Goal: Navigation & Orientation: Understand site structure

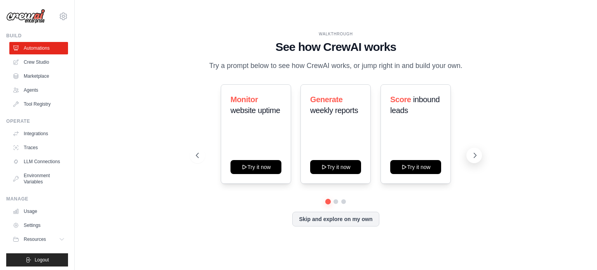
click at [472, 156] on icon at bounding box center [475, 155] width 8 height 8
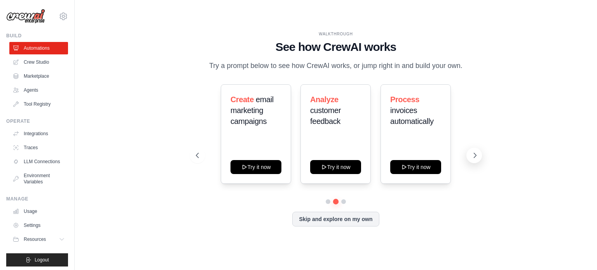
click at [472, 156] on icon at bounding box center [475, 155] width 8 height 8
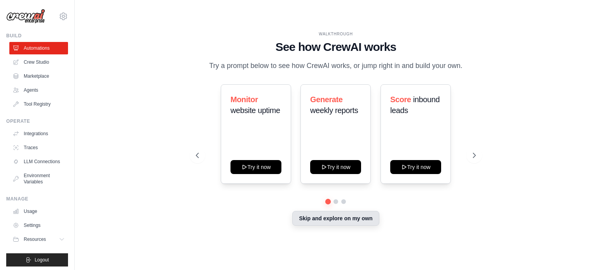
click at [317, 219] on button "Skip and explore on my own" at bounding box center [335, 218] width 87 height 15
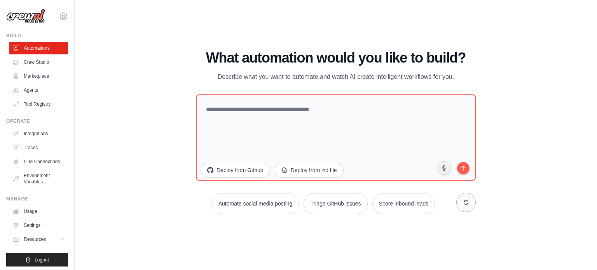
click at [460, 200] on button at bounding box center [465, 202] width 19 height 19
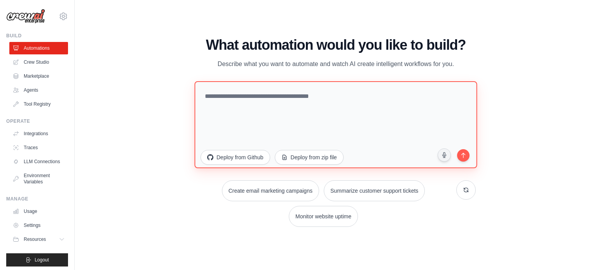
click at [247, 115] on textarea at bounding box center [335, 124] width 282 height 87
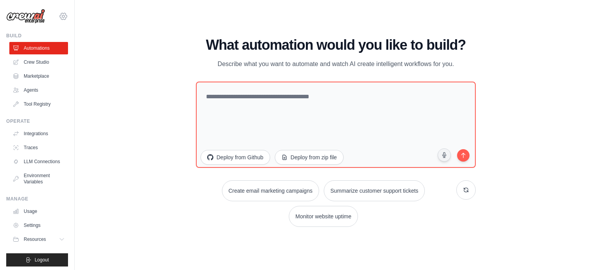
click at [59, 16] on icon at bounding box center [63, 16] width 9 height 9
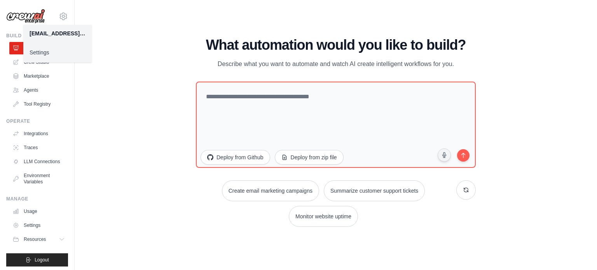
click at [42, 57] on link "Settings" at bounding box center [57, 52] width 68 height 14
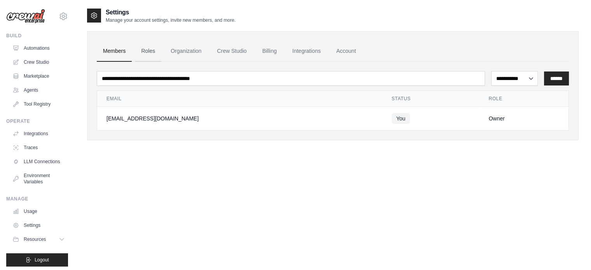
click at [150, 52] on link "Roles" at bounding box center [148, 51] width 26 height 21
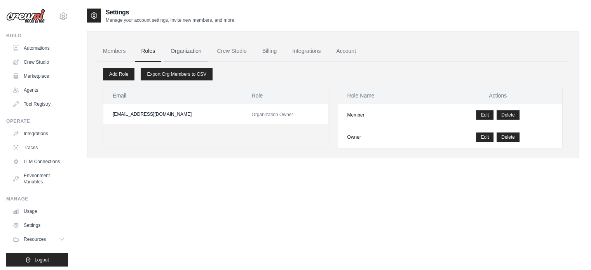
click at [177, 53] on link "Organization" at bounding box center [185, 51] width 43 height 21
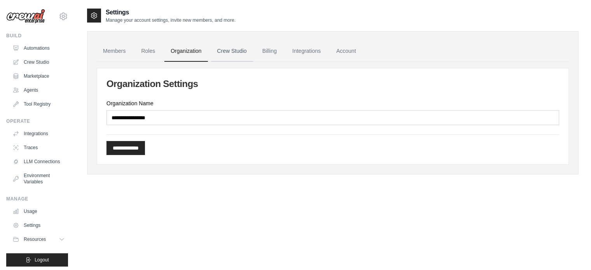
click at [233, 47] on link "Crew Studio" at bounding box center [232, 51] width 42 height 21
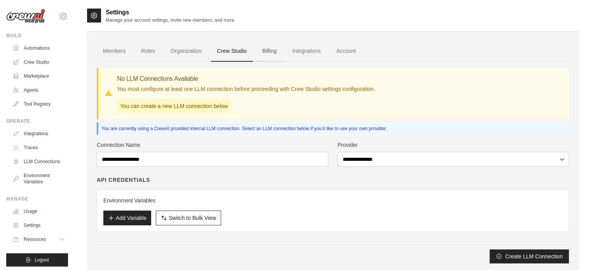
click at [270, 56] on link "Billing" at bounding box center [269, 51] width 27 height 21
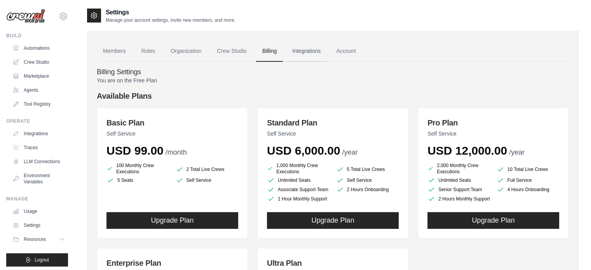
click at [307, 48] on link "Integrations" at bounding box center [306, 51] width 41 height 21
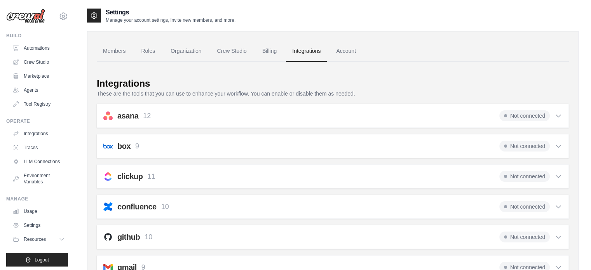
click at [331, 92] on p "These are the tools that you can use to enhance your workflow. You can enable o…" at bounding box center [333, 94] width 472 height 8
click at [347, 55] on link "Account" at bounding box center [346, 51] width 32 height 21
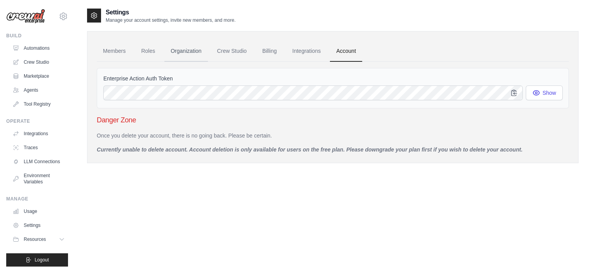
click at [183, 50] on link "Organization" at bounding box center [185, 51] width 43 height 21
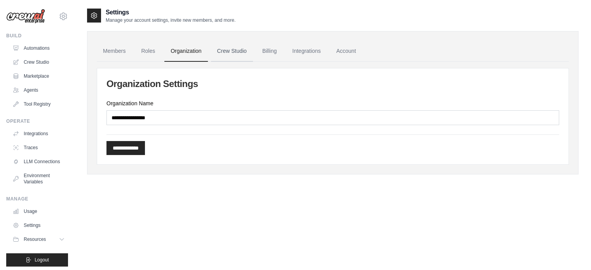
click at [225, 52] on link "Crew Studio" at bounding box center [232, 51] width 42 height 21
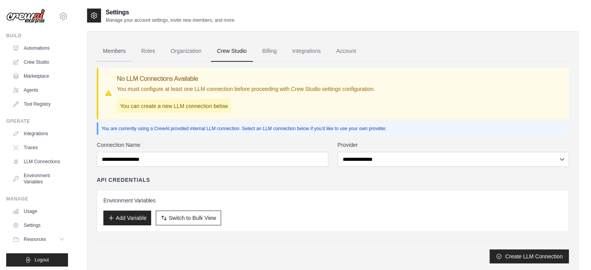
click at [120, 47] on link "Members" at bounding box center [114, 51] width 35 height 21
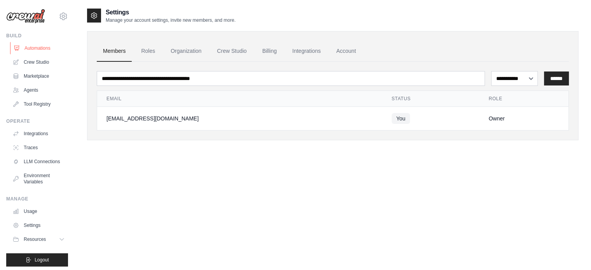
click at [34, 49] on link "Automations" at bounding box center [39, 48] width 59 height 12
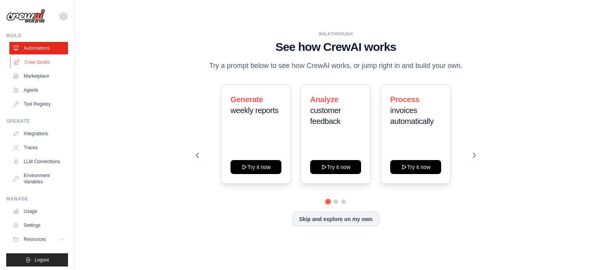
click at [37, 61] on link "Crew Studio" at bounding box center [39, 62] width 59 height 12
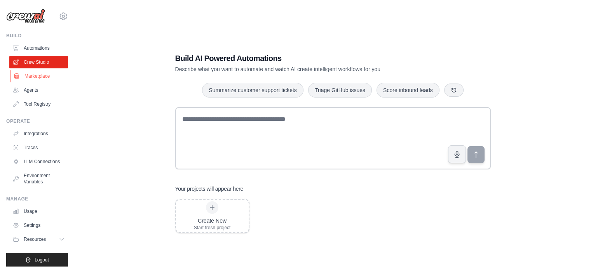
click at [42, 74] on link "Marketplace" at bounding box center [39, 76] width 59 height 12
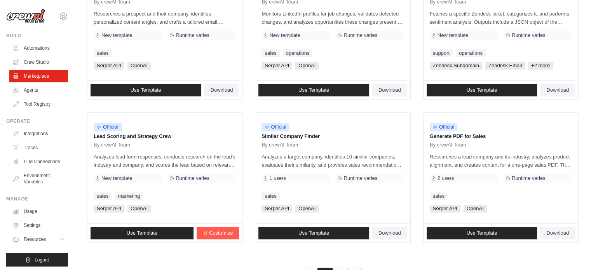
scroll to position [449, 0]
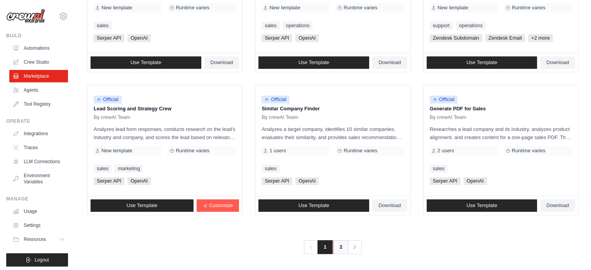
click at [337, 240] on link "2" at bounding box center [341, 247] width 16 height 14
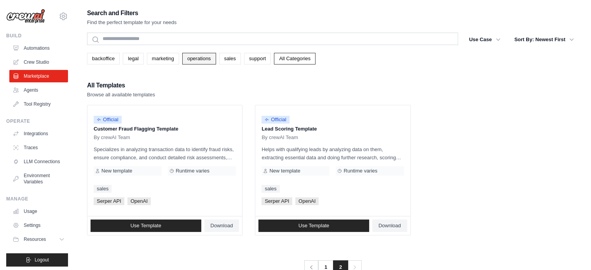
click at [196, 61] on link "operations" at bounding box center [199, 59] width 34 height 12
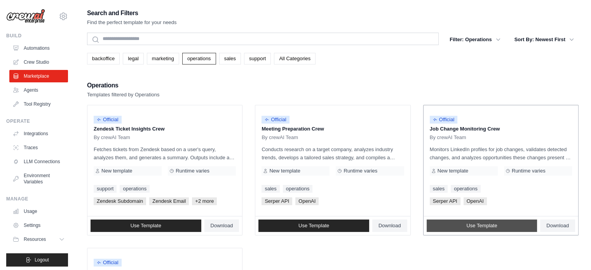
click at [502, 223] on link "Use Template" at bounding box center [481, 225] width 111 height 12
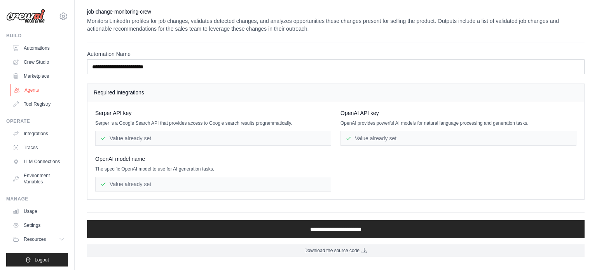
click at [28, 89] on link "Agents" at bounding box center [39, 90] width 59 height 12
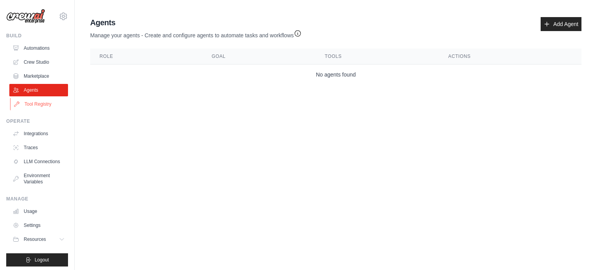
click at [34, 106] on link "Tool Registry" at bounding box center [39, 104] width 59 height 12
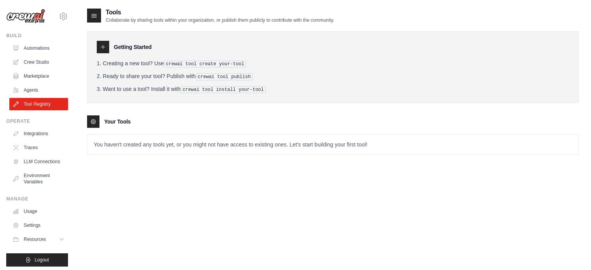
drag, startPoint x: 288, startPoint y: 74, endPoint x: 267, endPoint y: 40, distance: 40.4
click at [267, 40] on div "Getting Started Creating a new tool? Use crewai tool create your-tool Ready to …" at bounding box center [332, 67] width 491 height 72
click at [210, 191] on div "Tools Collaborate by sharing tools within your organization, or publish them pu…" at bounding box center [332, 143] width 491 height 270
click at [37, 131] on link "Integrations" at bounding box center [39, 133] width 59 height 12
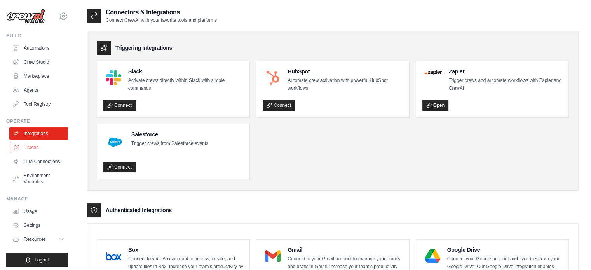
click at [31, 152] on link "Traces" at bounding box center [39, 147] width 59 height 12
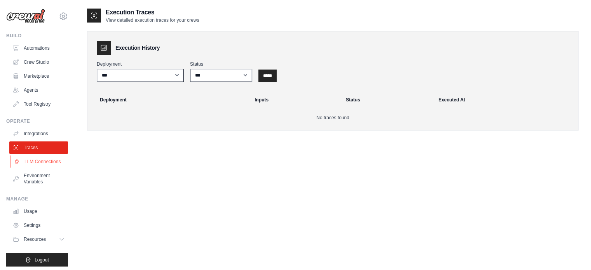
click at [27, 164] on link "LLM Connections" at bounding box center [39, 161] width 59 height 12
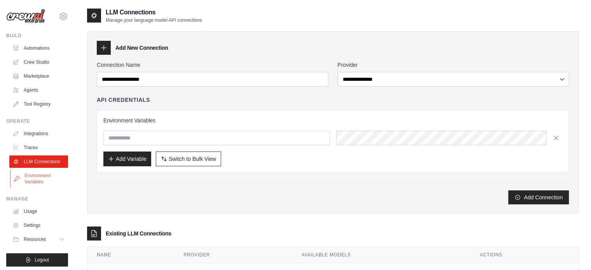
click at [29, 184] on link "Environment Variables" at bounding box center [39, 178] width 59 height 19
